Goal: Navigation & Orientation: Find specific page/section

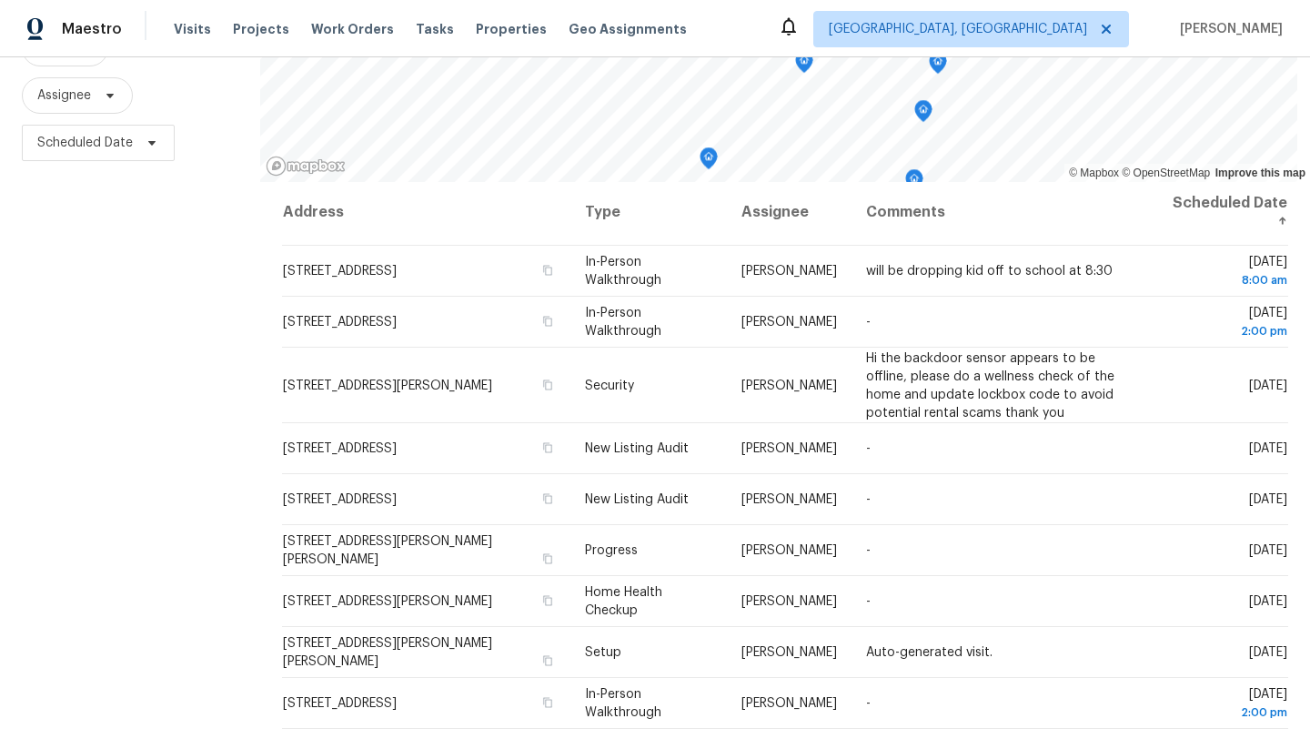
scroll to position [237, 0]
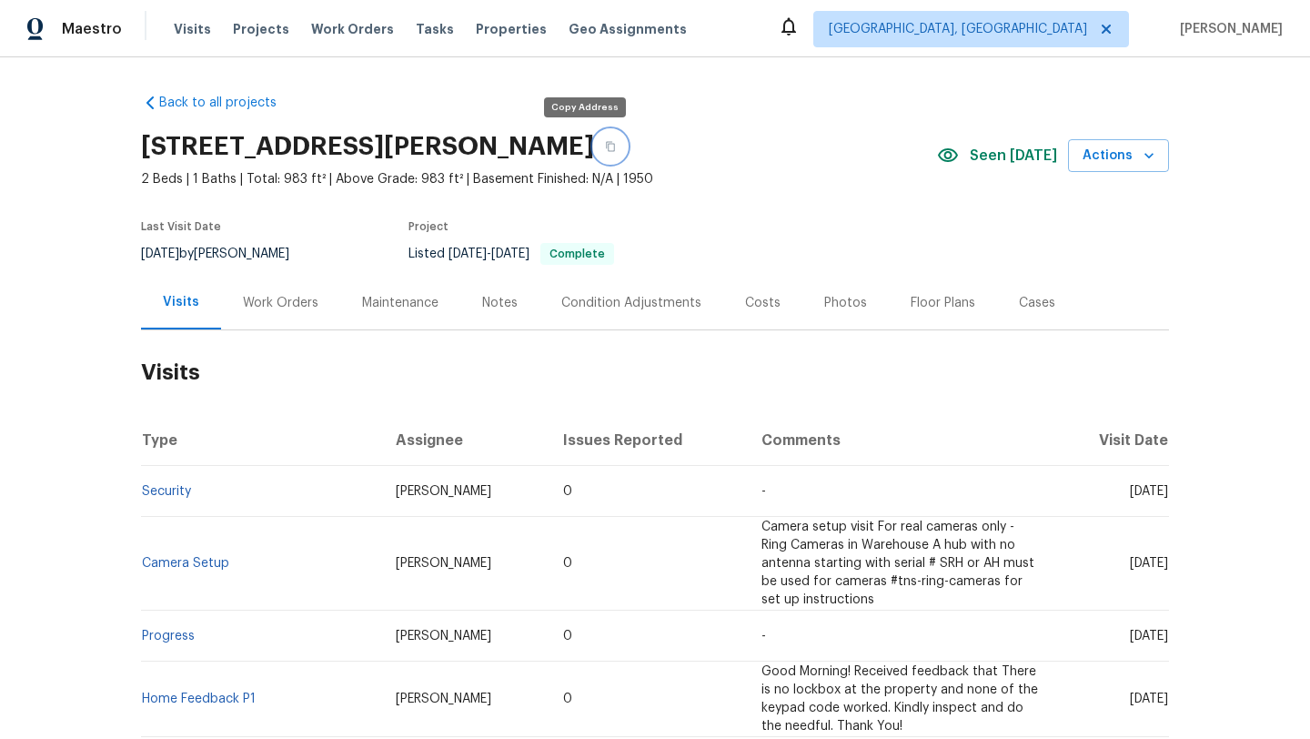
click at [594, 148] on button "button" at bounding box center [610, 146] width 33 height 33
click at [506, 299] on div "Notes" at bounding box center [499, 303] width 35 height 18
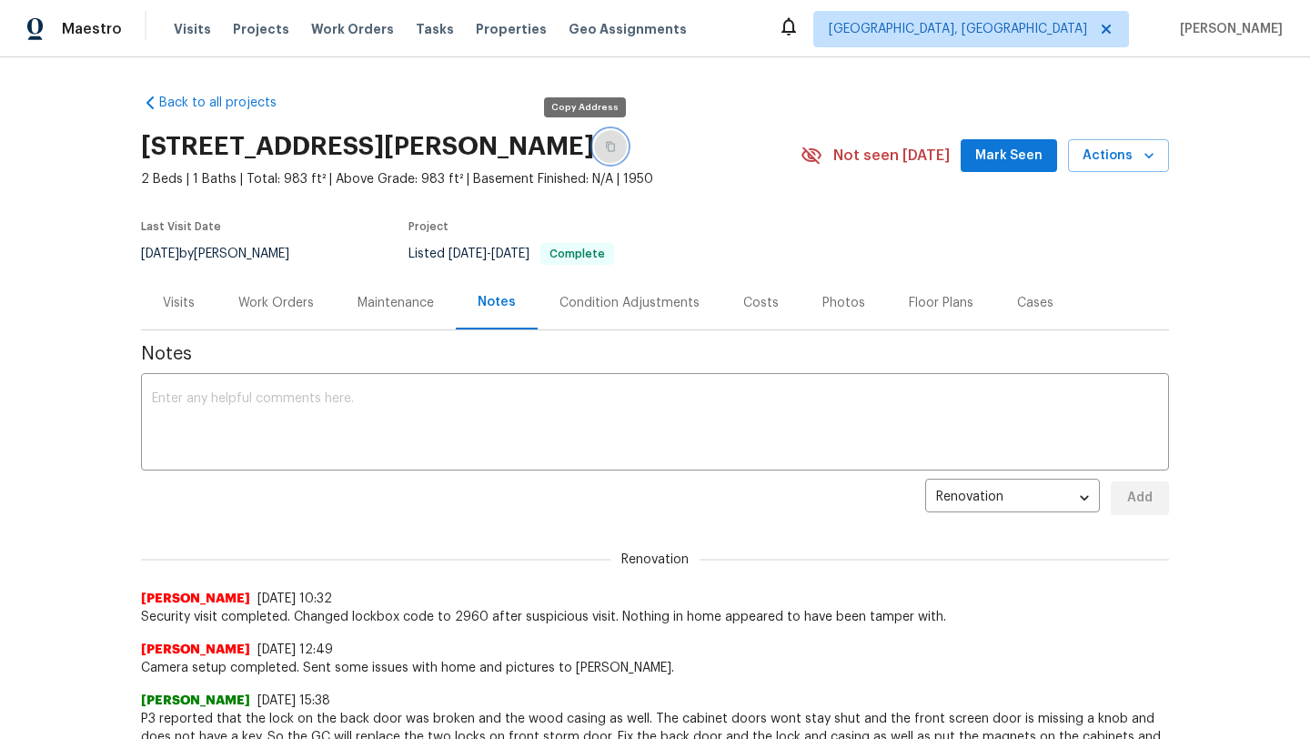
click at [605, 148] on icon "button" at bounding box center [610, 146] width 11 height 11
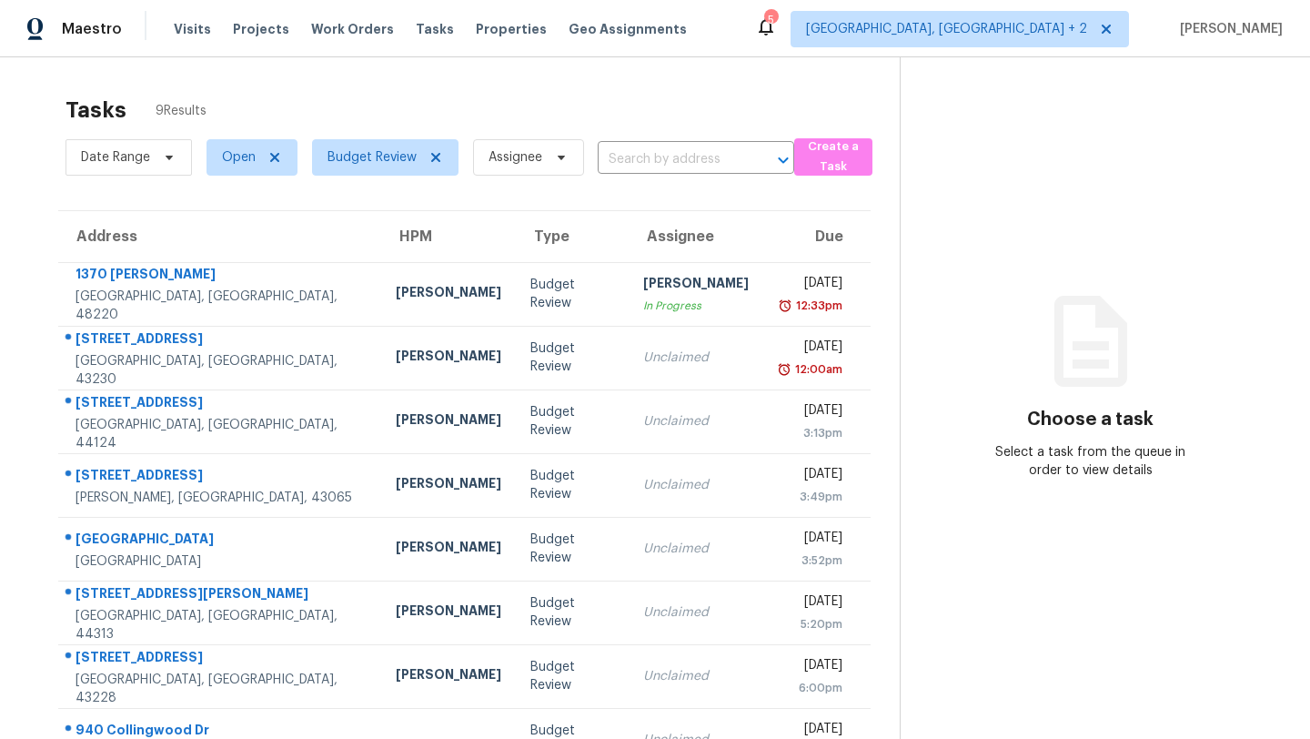
scroll to position [57, 0]
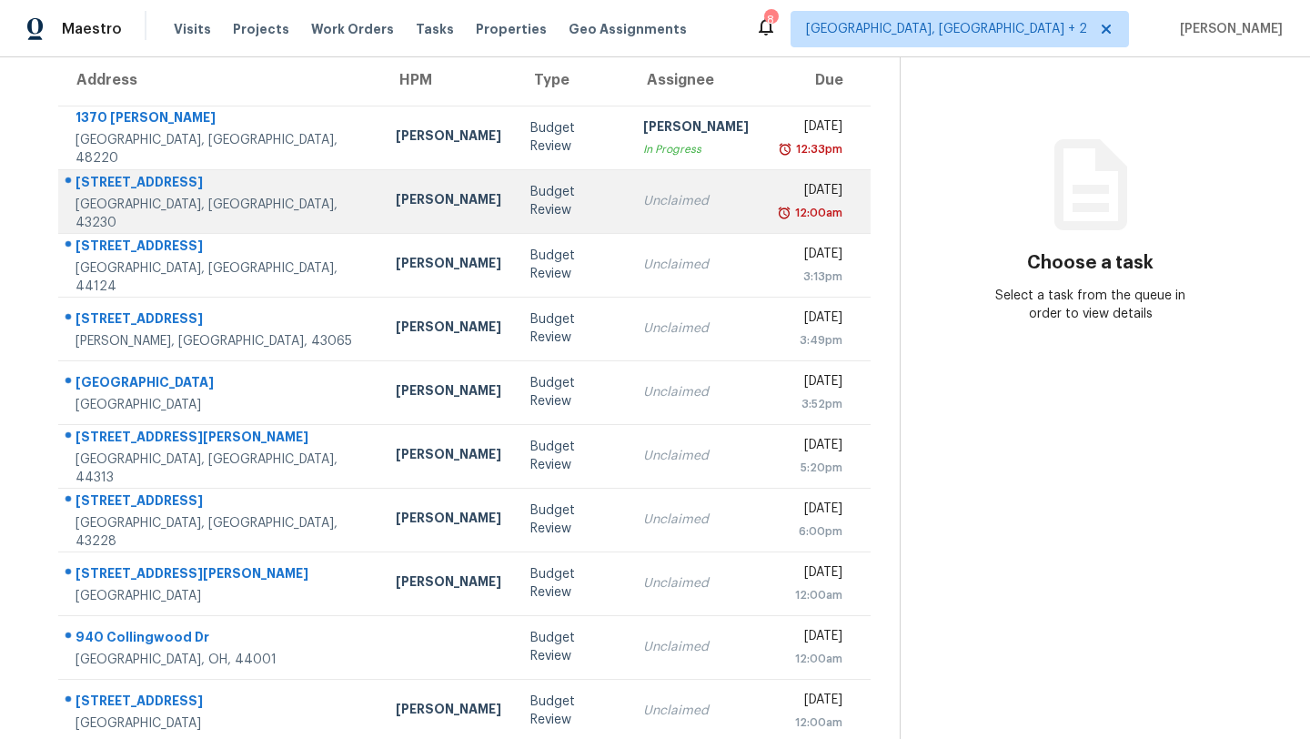
scroll to position [150, 0]
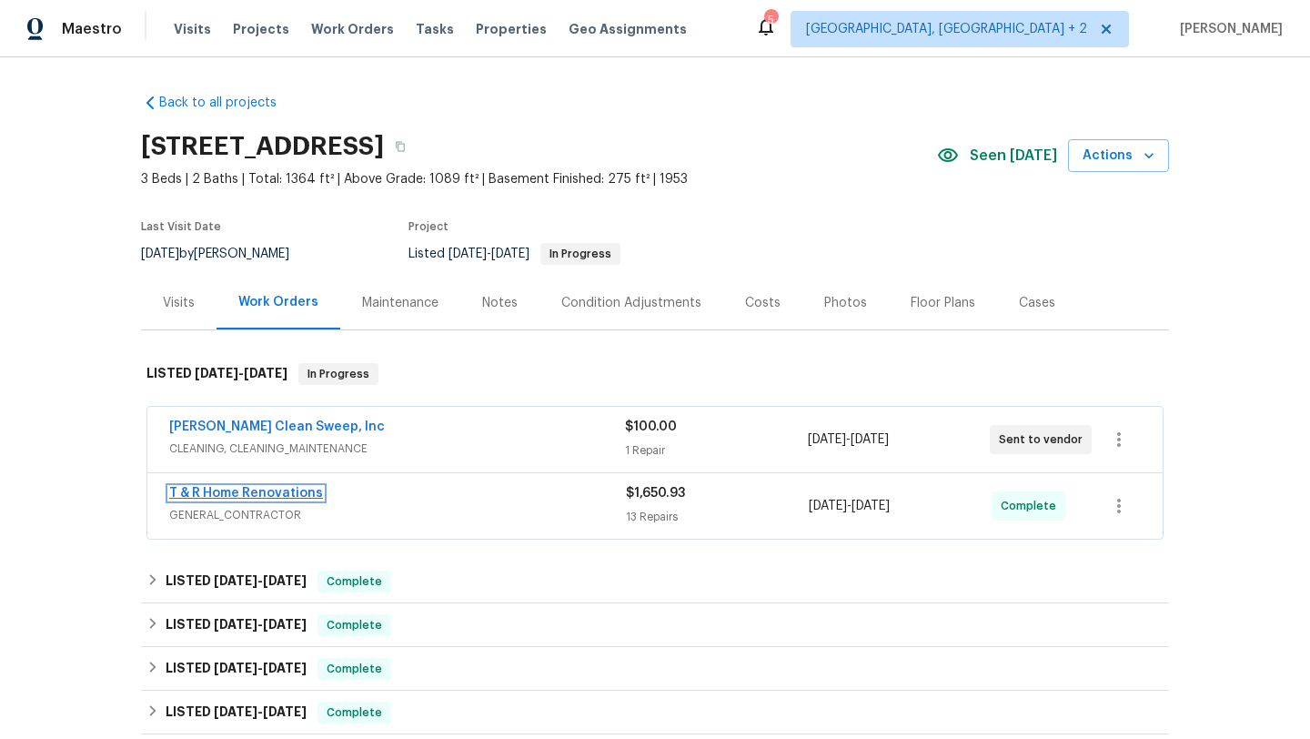
click at [256, 490] on link "T & R Home Renovations" at bounding box center [246, 493] width 154 height 13
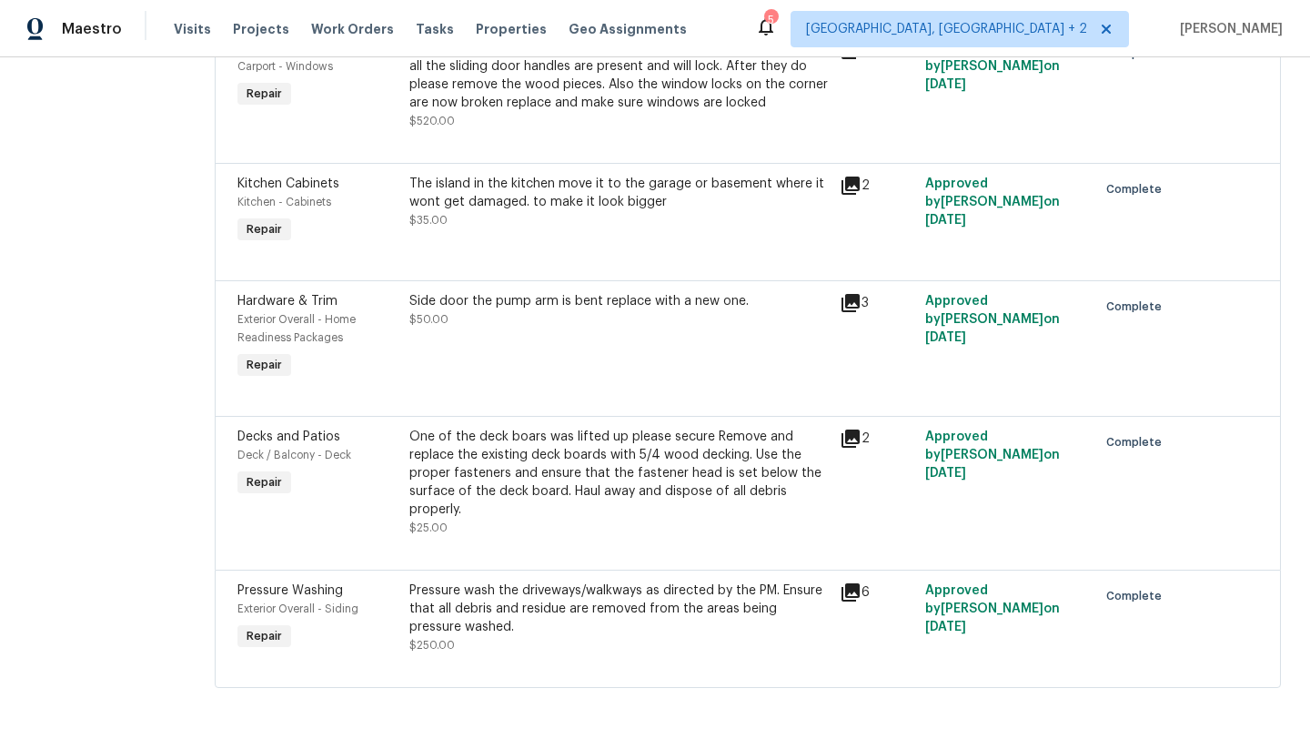
scroll to position [1647, 0]
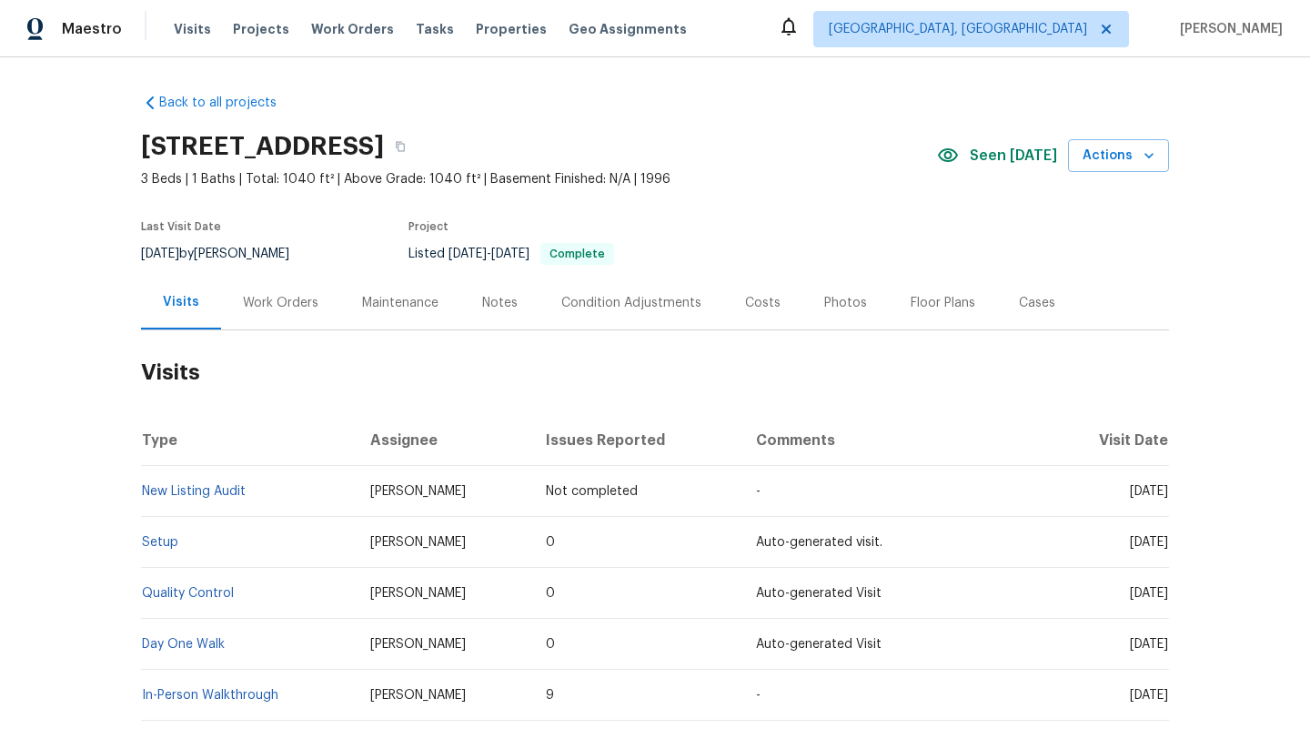
click at [831, 305] on div "Photos" at bounding box center [845, 303] width 43 height 18
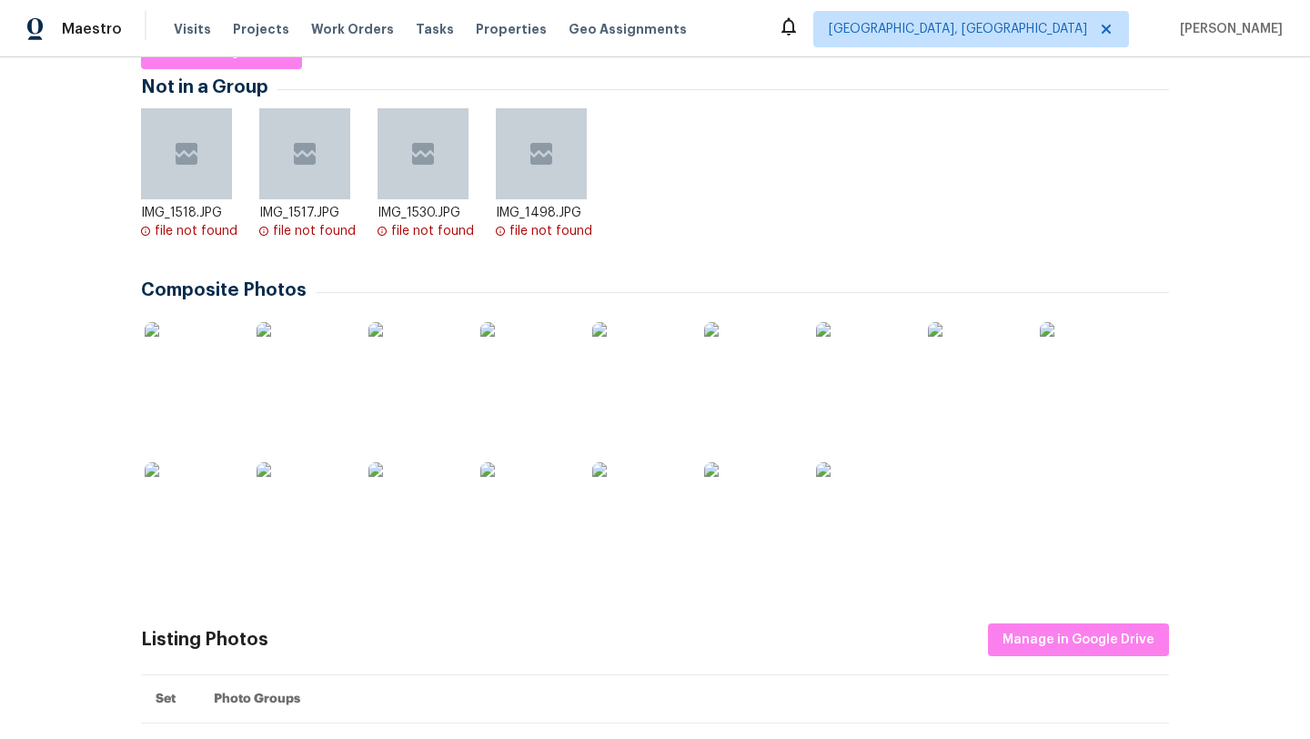
scroll to position [323, 0]
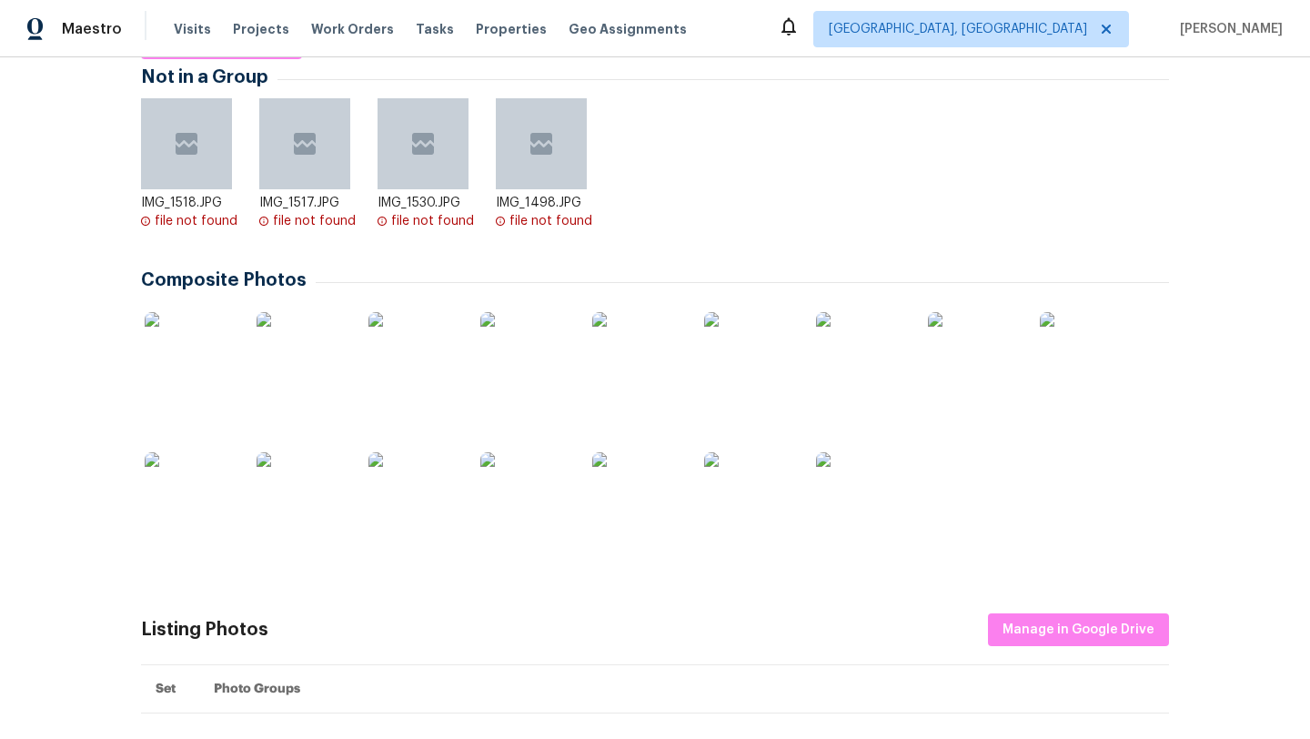
click at [307, 365] on img at bounding box center [302, 357] width 91 height 91
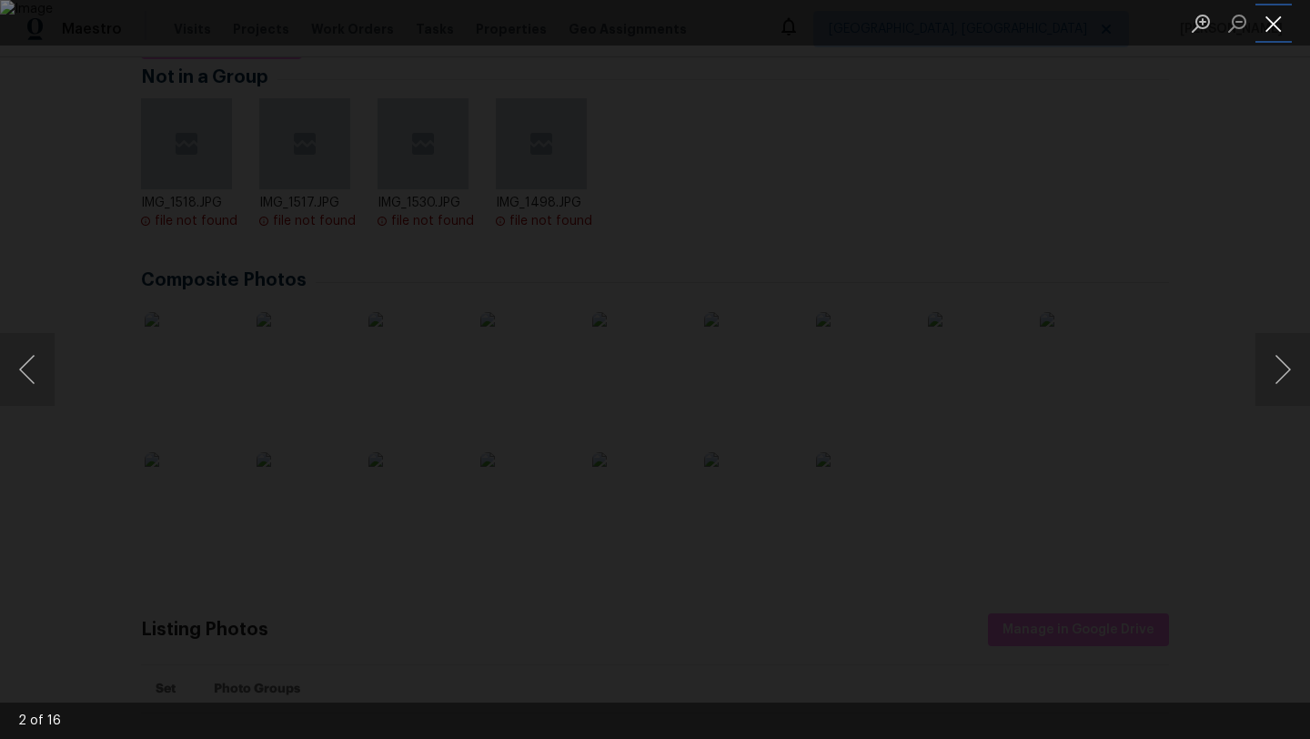
click at [1281, 25] on button "Close lightbox" at bounding box center [1274, 23] width 36 height 32
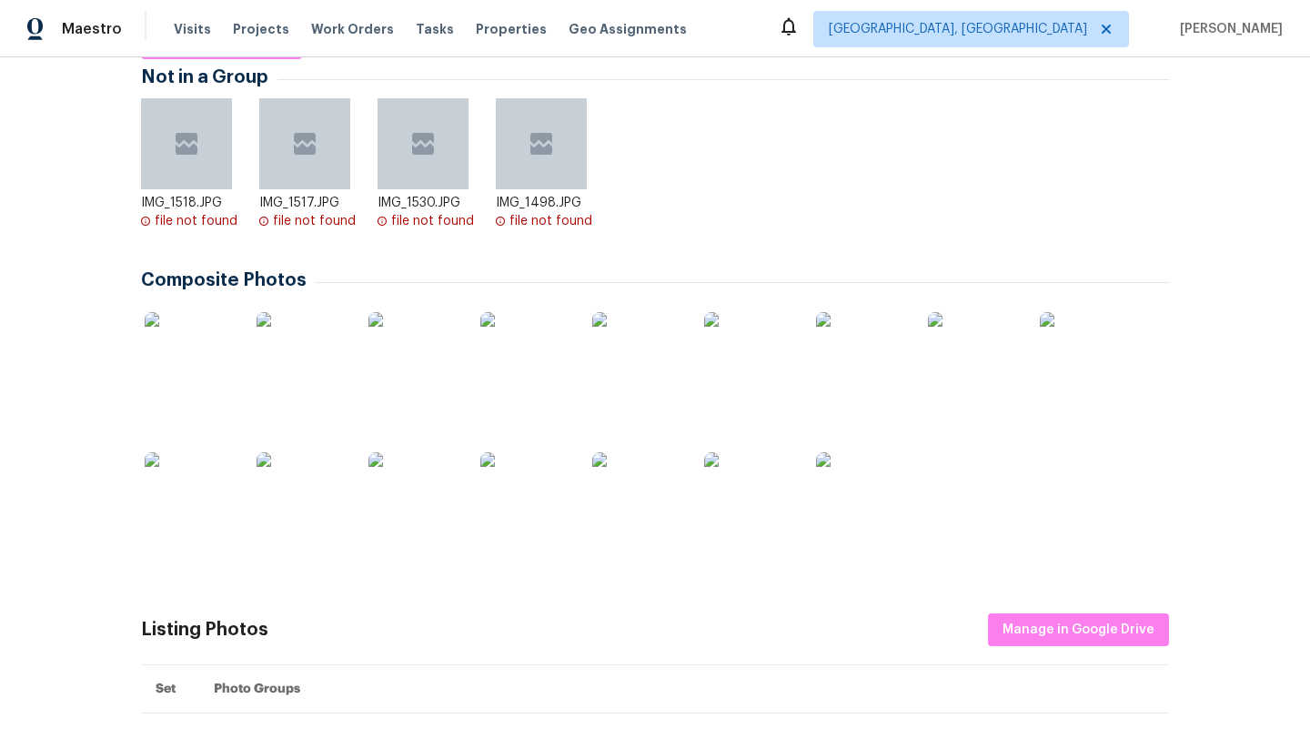
click at [762, 370] on img at bounding box center [749, 357] width 91 height 91
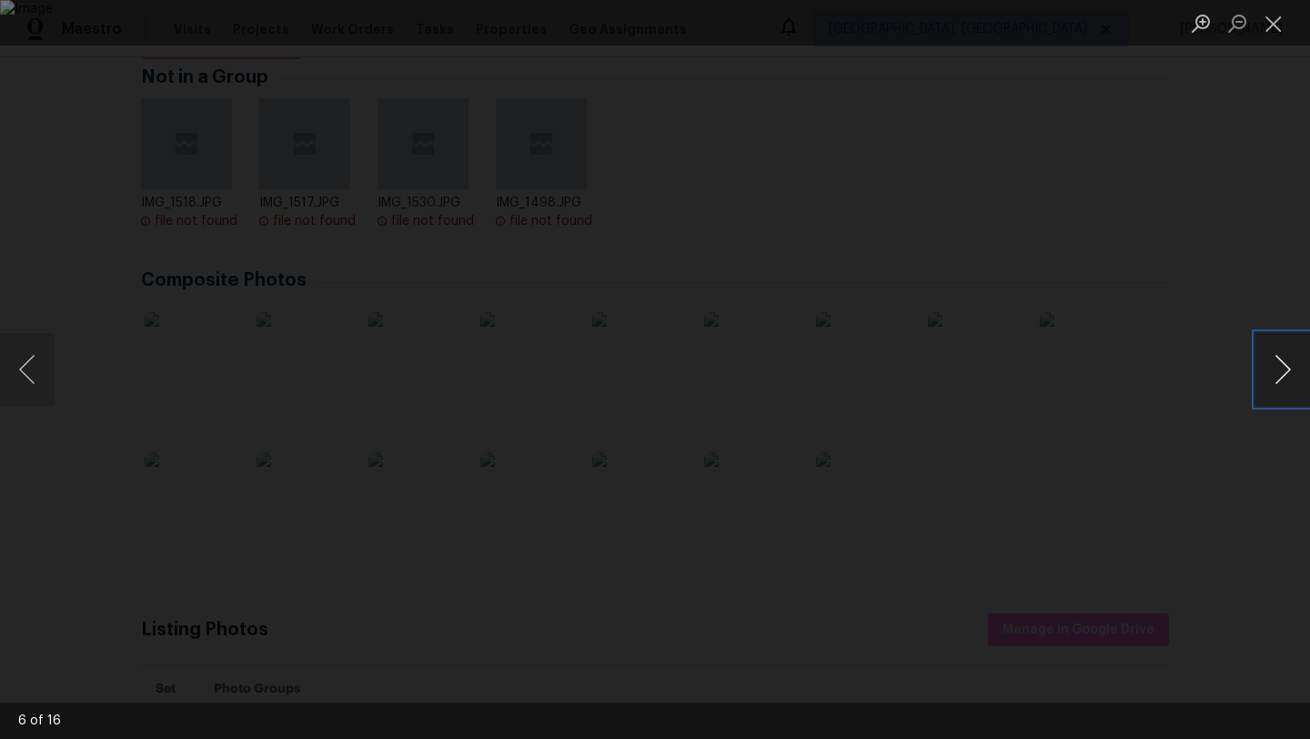
click at [1283, 364] on button "Next image" at bounding box center [1283, 369] width 55 height 73
click at [27, 376] on button "Previous image" at bounding box center [27, 369] width 55 height 73
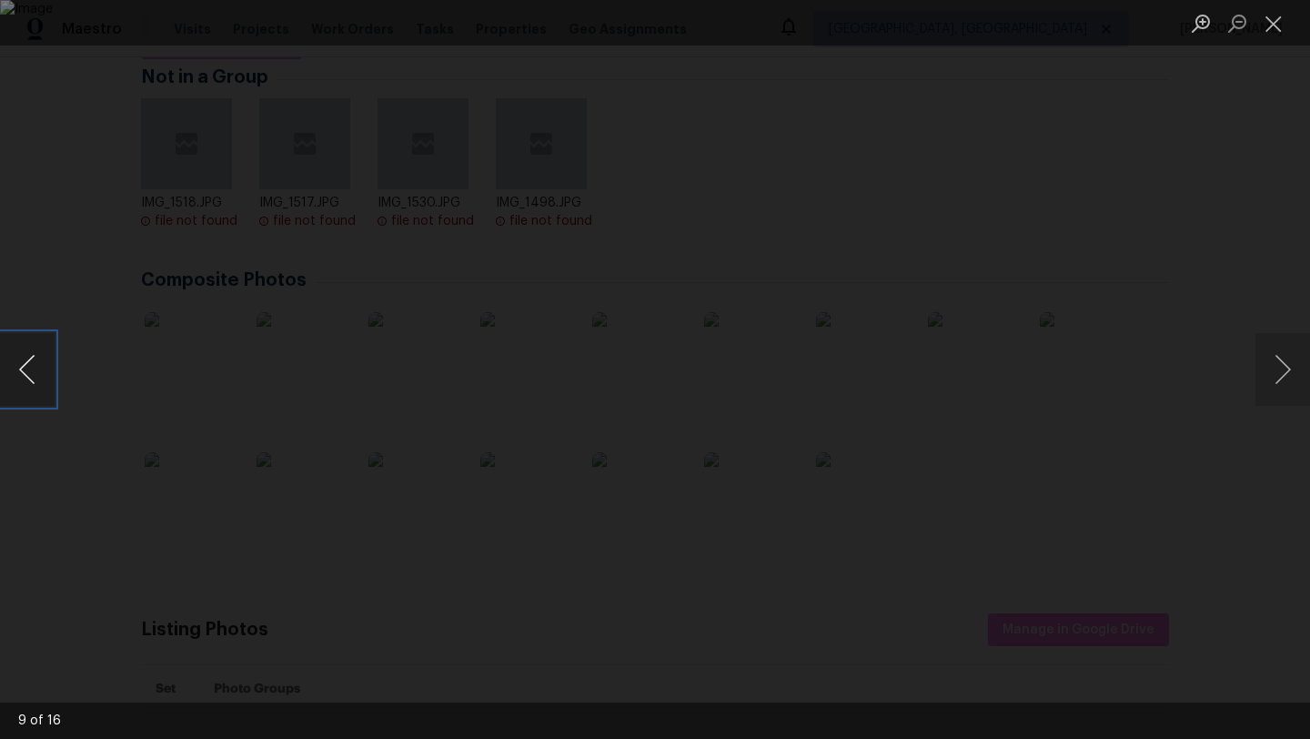
click at [27, 376] on button "Previous image" at bounding box center [27, 369] width 55 height 73
click at [1288, 371] on button "Next image" at bounding box center [1283, 369] width 55 height 73
click at [1293, 374] on button "Next image" at bounding box center [1283, 369] width 55 height 73
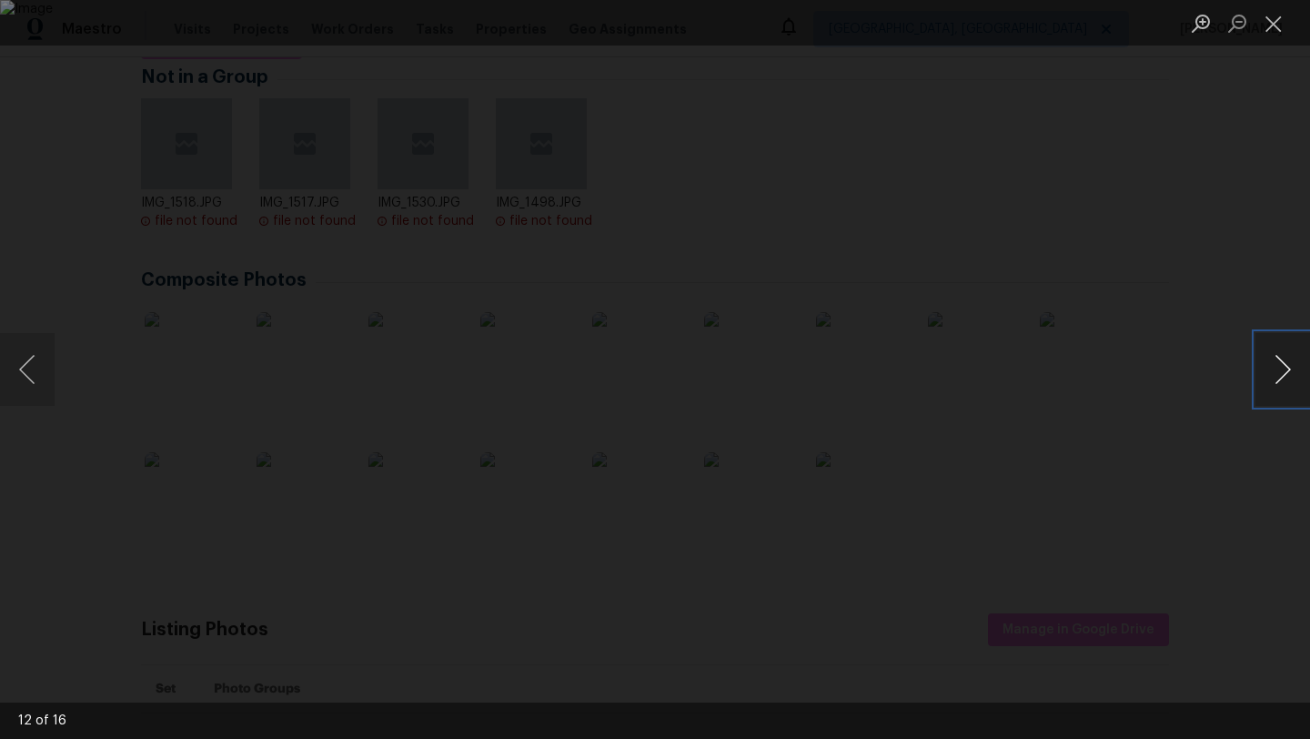
click at [1293, 374] on button "Next image" at bounding box center [1283, 369] width 55 height 73
click at [1265, 371] on button "Next image" at bounding box center [1283, 369] width 55 height 73
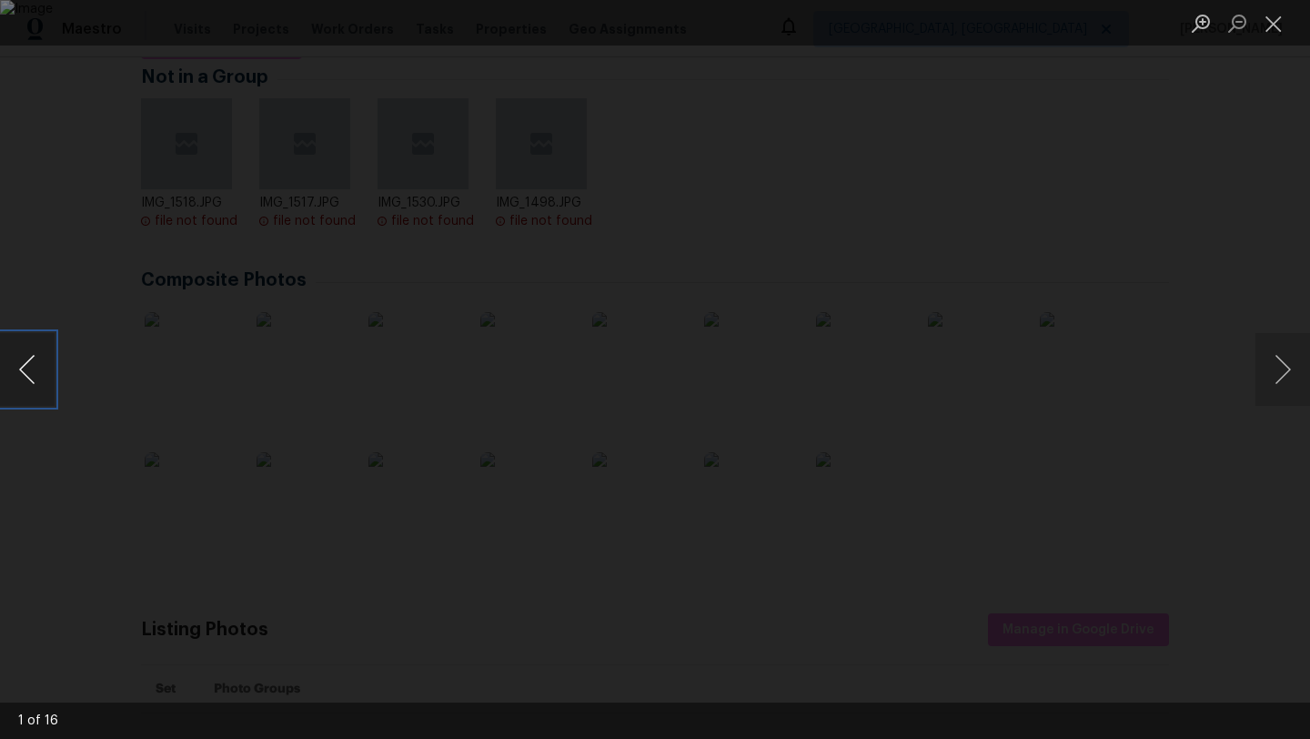
click at [6, 380] on button "Previous image" at bounding box center [27, 369] width 55 height 73
click at [1270, 379] on button "Next image" at bounding box center [1283, 369] width 55 height 73
click at [1279, 16] on button "Close lightbox" at bounding box center [1274, 23] width 36 height 32
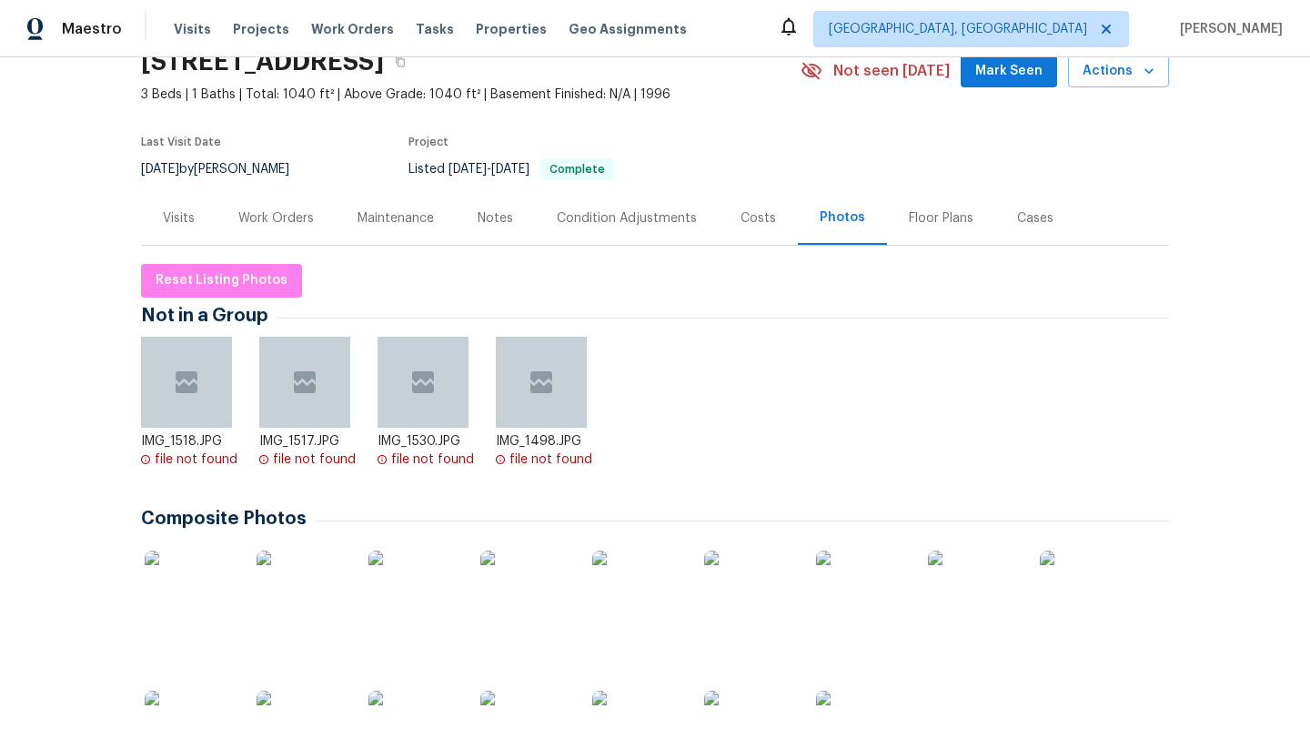
scroll to position [0, 0]
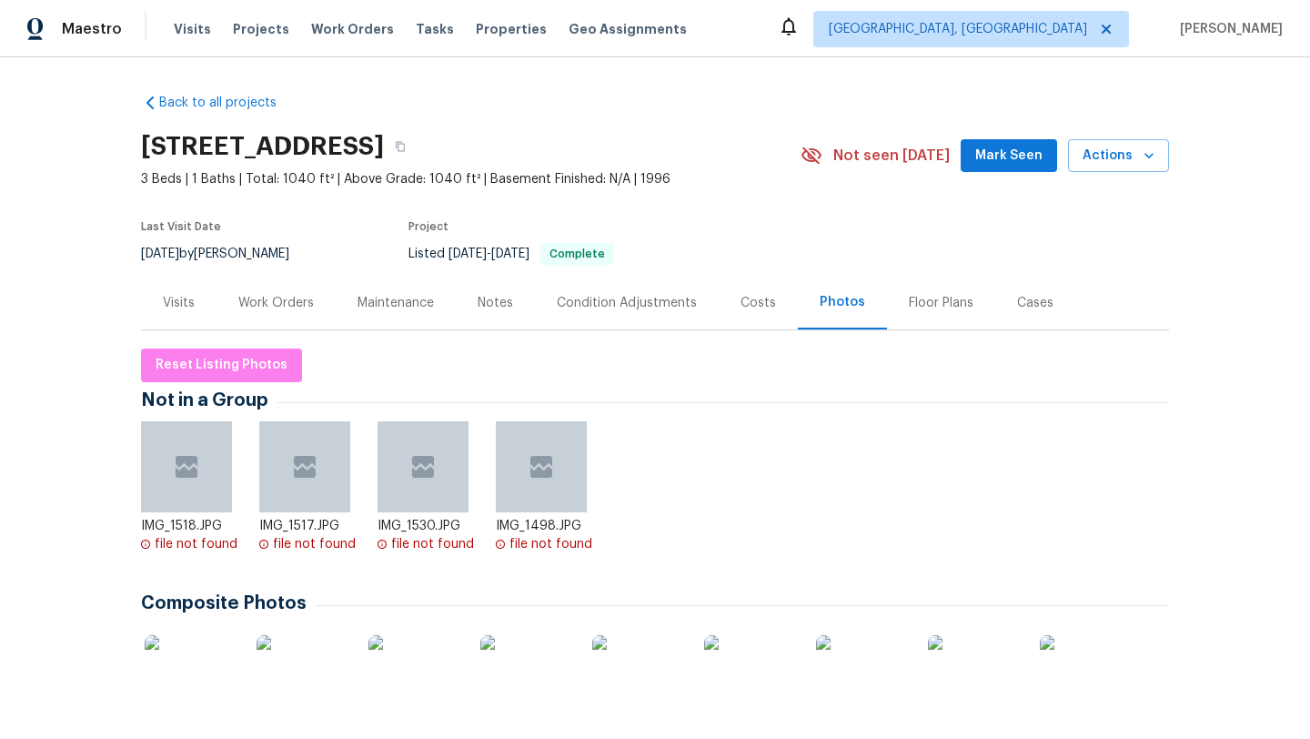
click at [632, 669] on img at bounding box center [637, 680] width 91 height 91
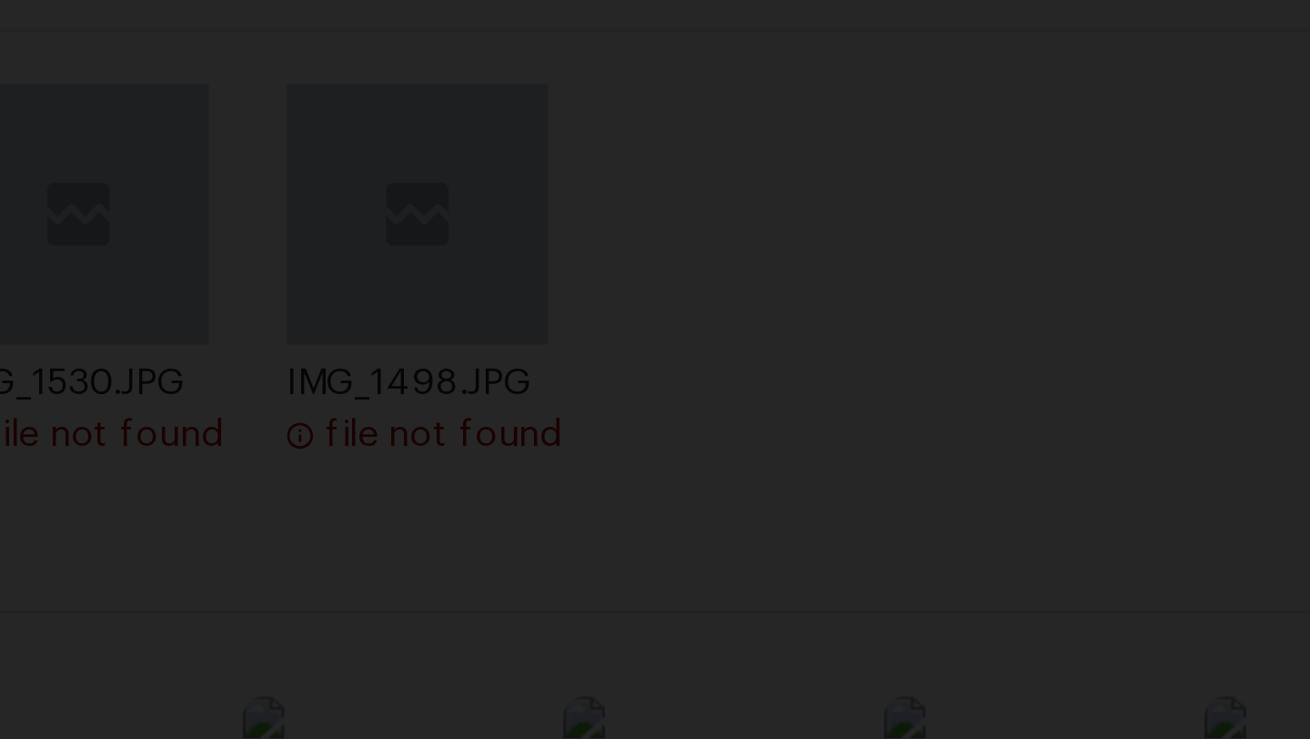
click at [608, 515] on img "Lightbox" at bounding box center [679, 335] width 2059 height 1161
click at [636, 503] on img "Lightbox" at bounding box center [713, 374] width 2059 height 1161
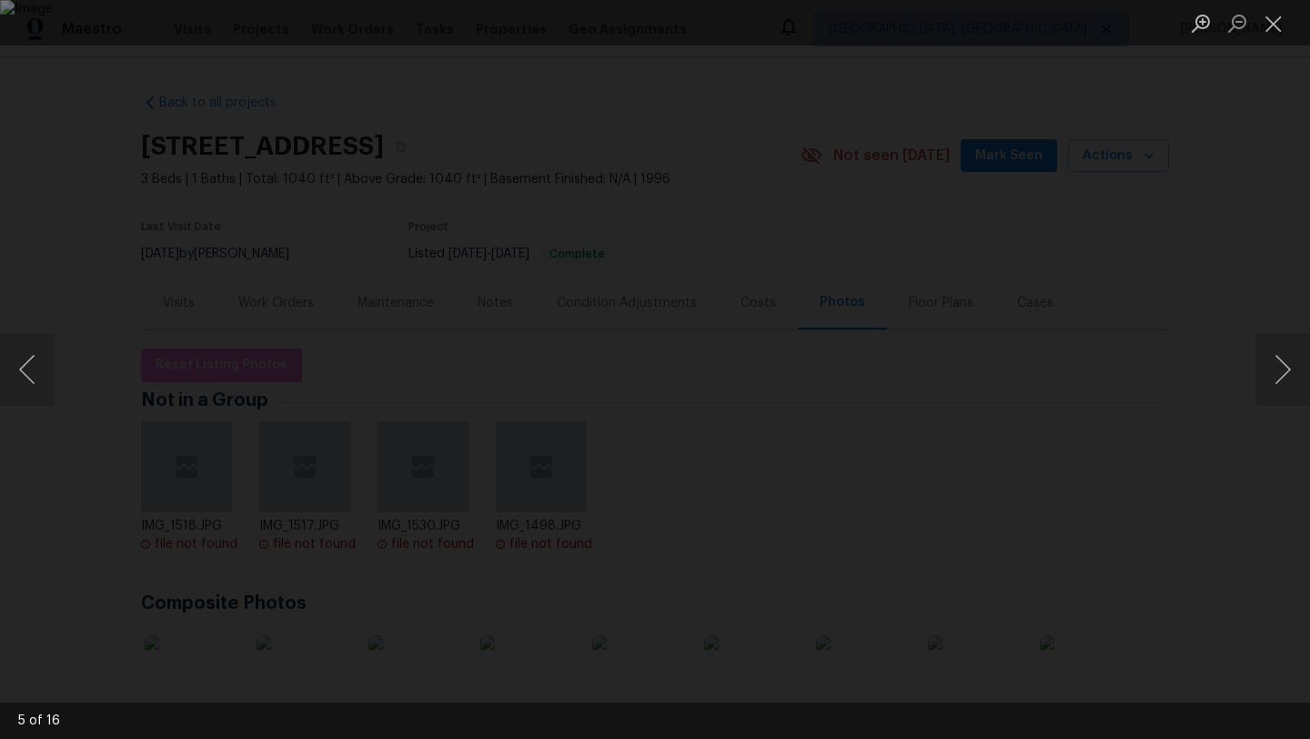
click at [442, 459] on img "Lightbox" at bounding box center [655, 369] width 1310 height 739
click at [1273, 366] on button "Next image" at bounding box center [1283, 369] width 55 height 73
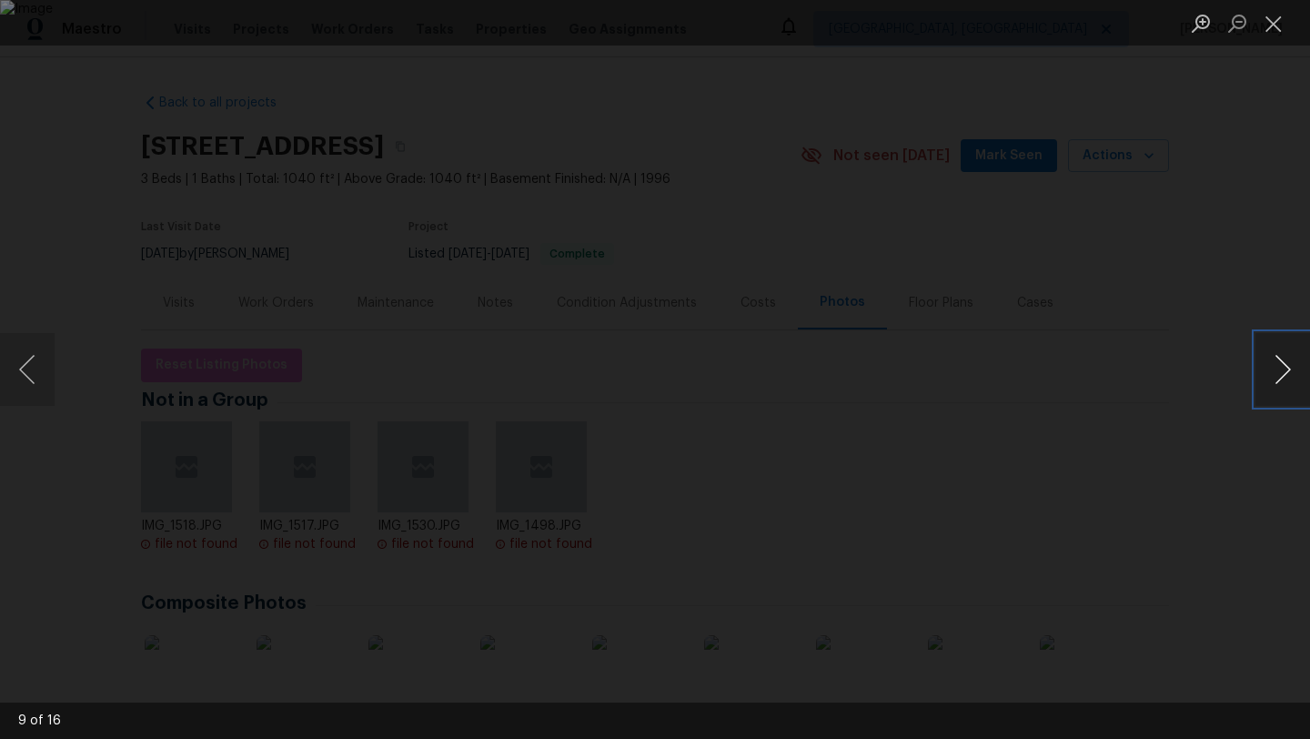
click at [1273, 366] on button "Next image" at bounding box center [1283, 369] width 55 height 73
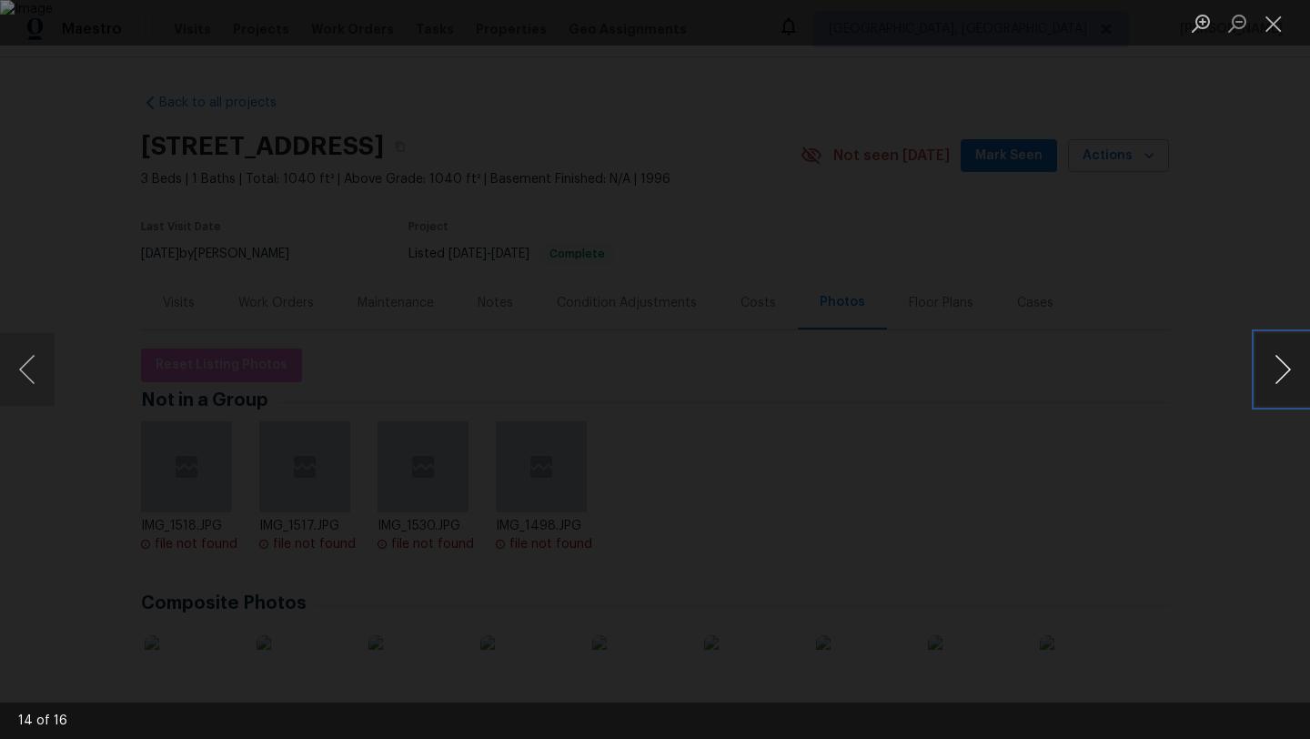
click at [1289, 361] on button "Next image" at bounding box center [1283, 369] width 55 height 73
click at [1279, 369] on button "Next image" at bounding box center [1283, 369] width 55 height 73
click at [1265, 370] on button "Next image" at bounding box center [1283, 369] width 55 height 73
click at [1266, 382] on button "Next image" at bounding box center [1283, 369] width 55 height 73
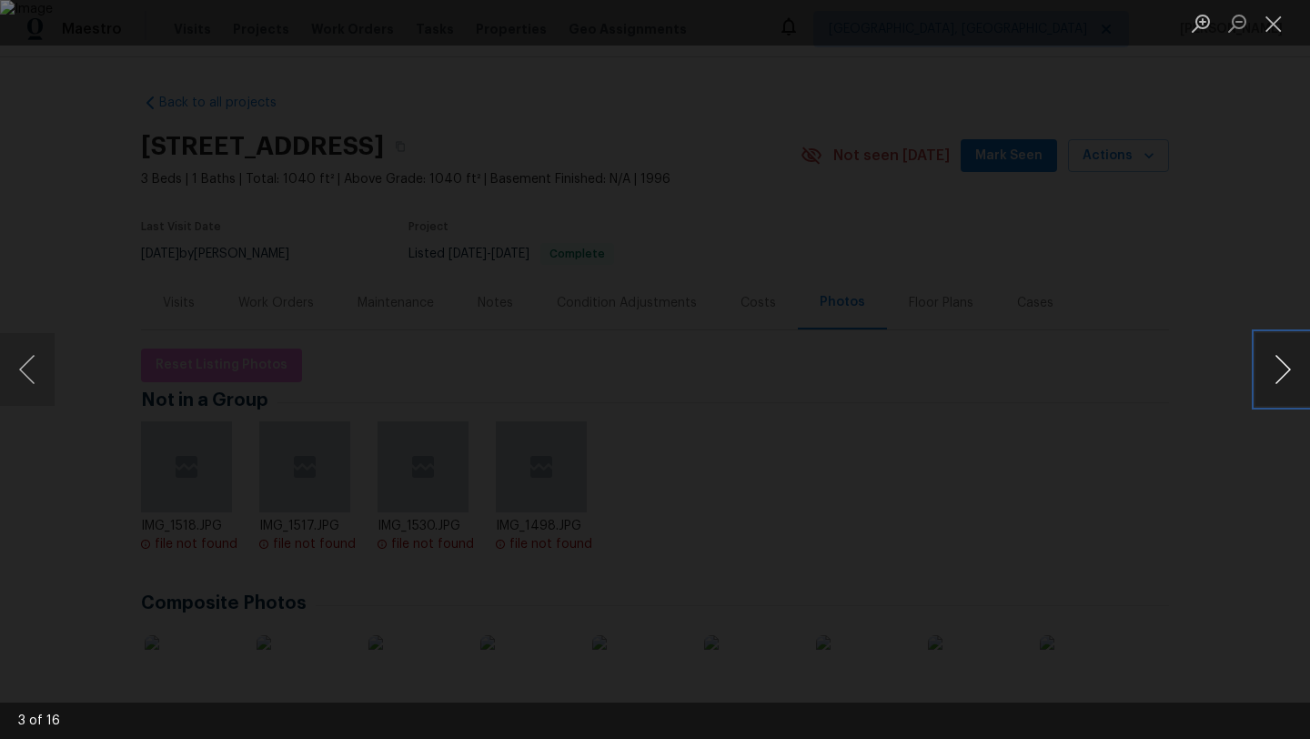
click at [1266, 382] on button "Next image" at bounding box center [1283, 369] width 55 height 73
click at [1270, 36] on button "Close lightbox" at bounding box center [1274, 23] width 36 height 32
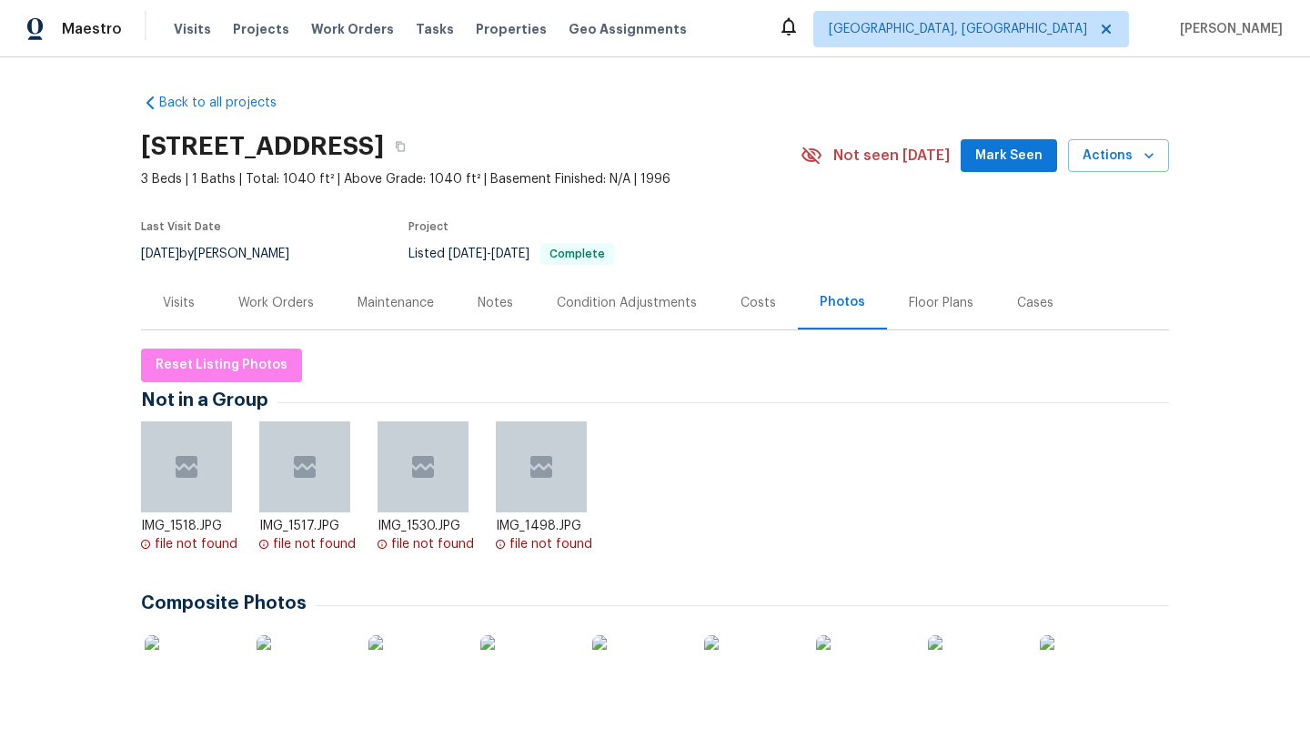
click at [404, 305] on div "Maintenance" at bounding box center [396, 303] width 76 height 18
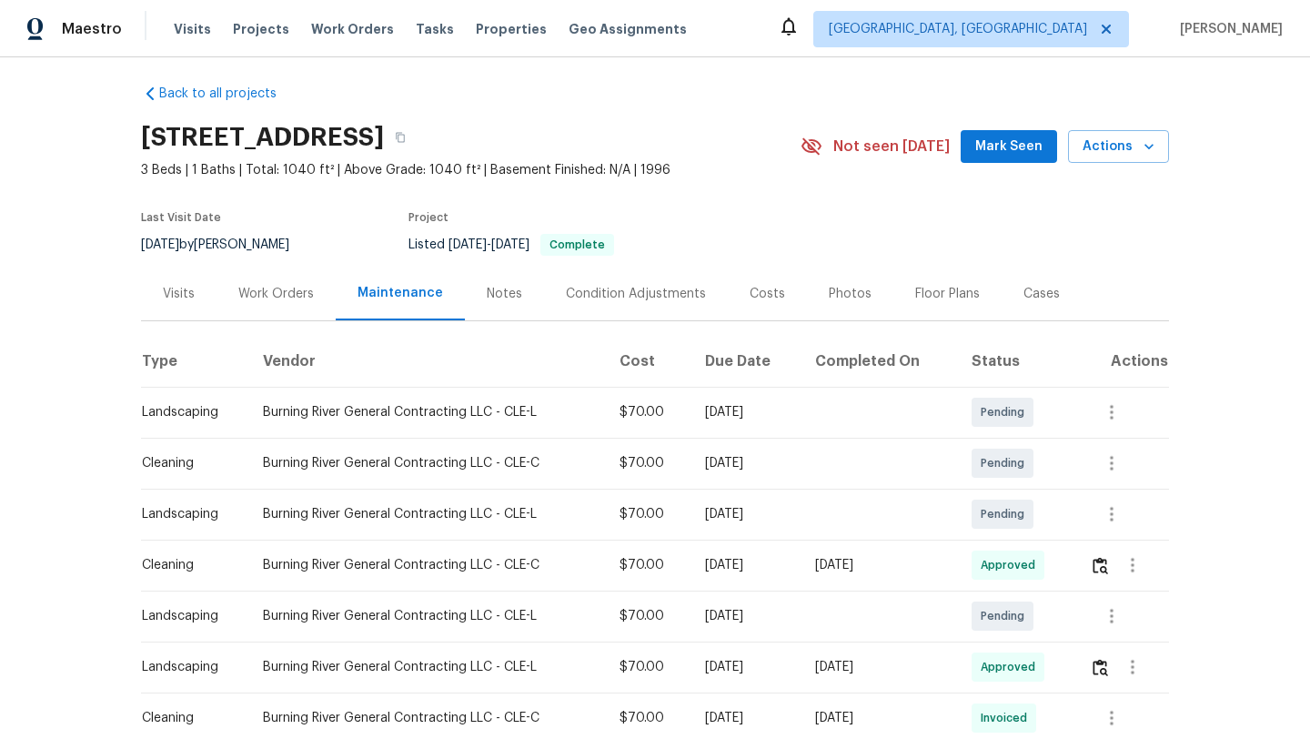
scroll to position [6, 0]
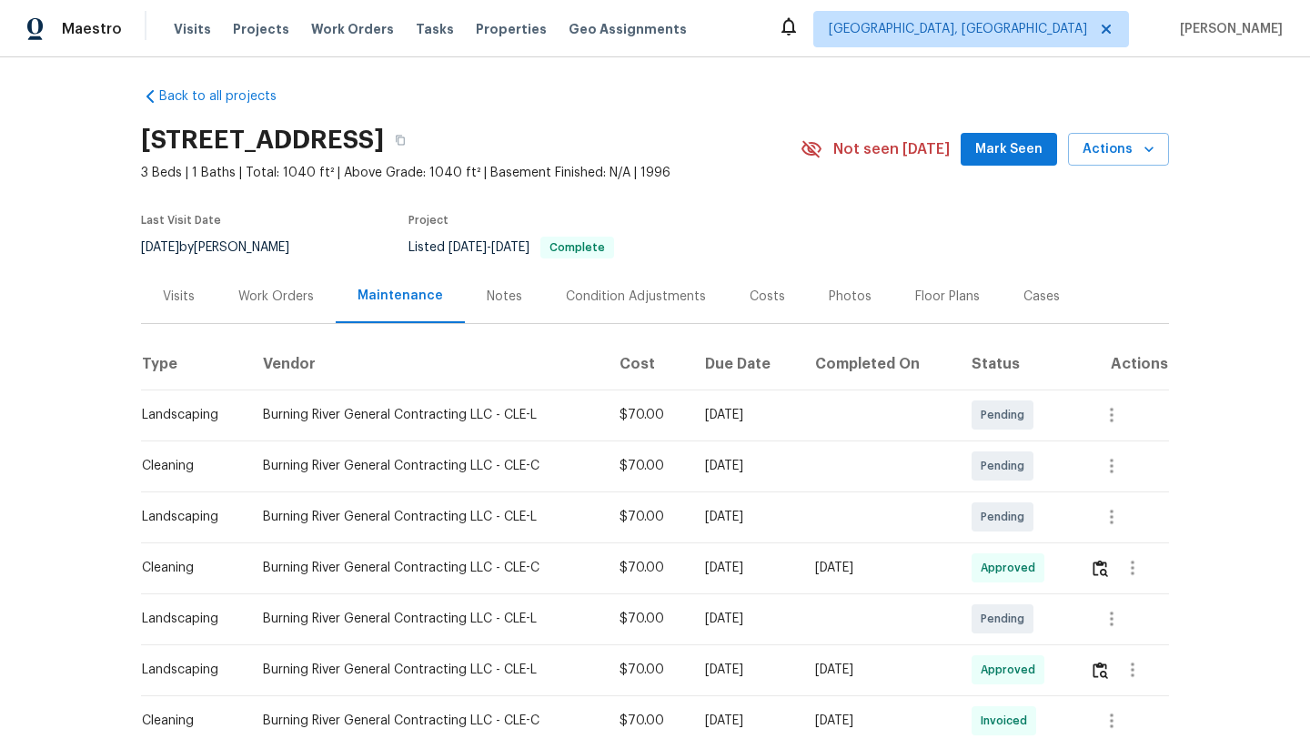
click at [1000, 158] on span "Mark Seen" at bounding box center [1009, 149] width 67 height 23
